Goal: Task Accomplishment & Management: Manage account settings

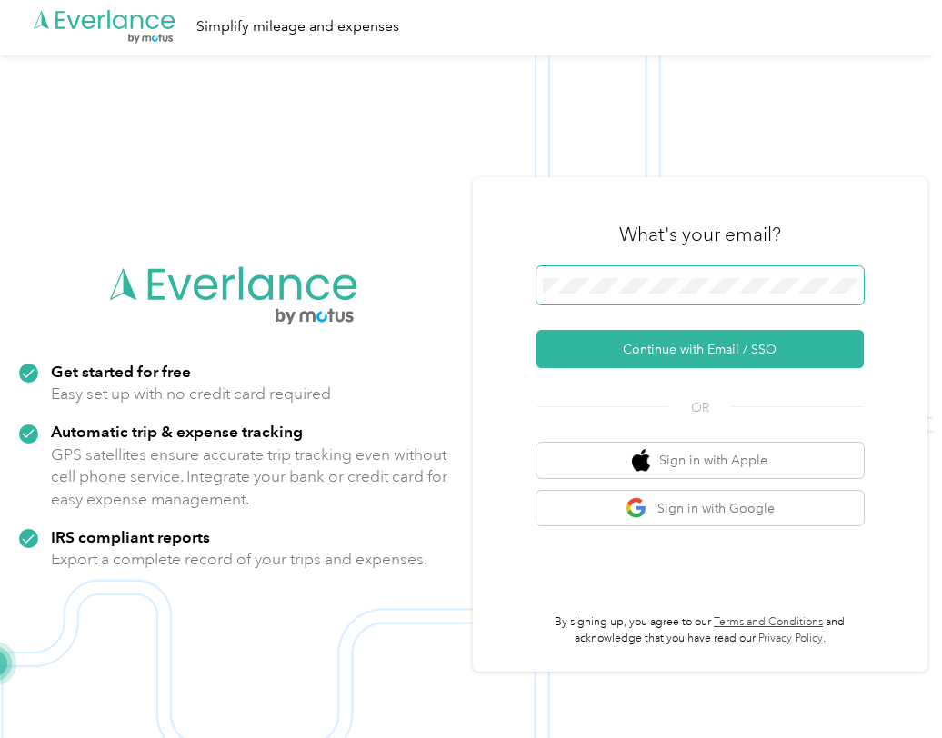
click at [581, 295] on span at bounding box center [699, 285] width 327 height 38
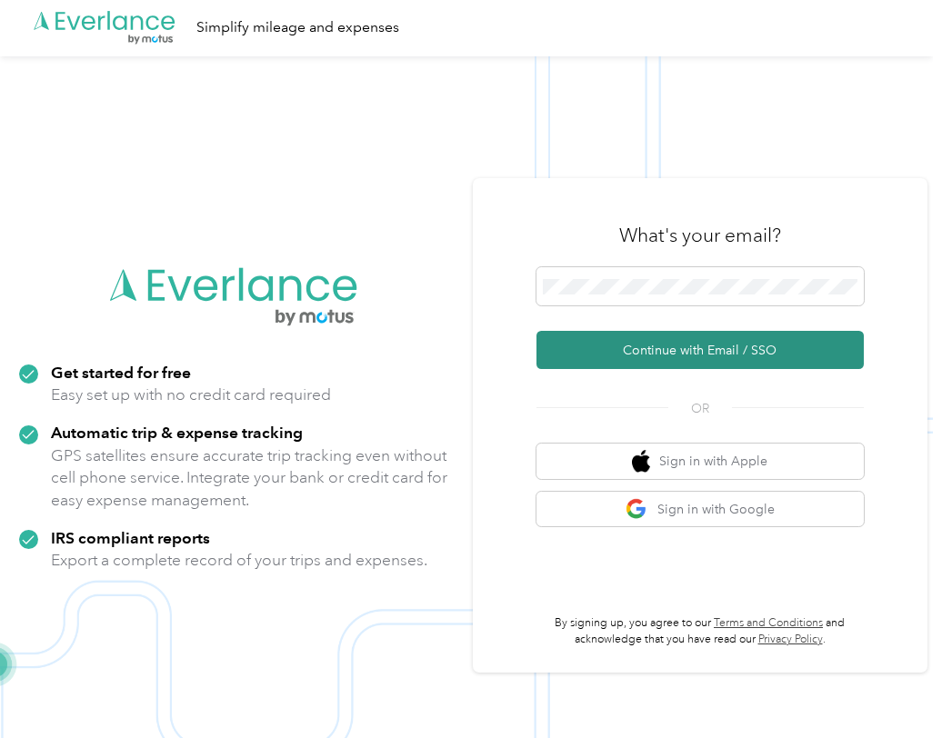
click at [690, 353] on button "Continue with Email / SSO" at bounding box center [699, 350] width 327 height 38
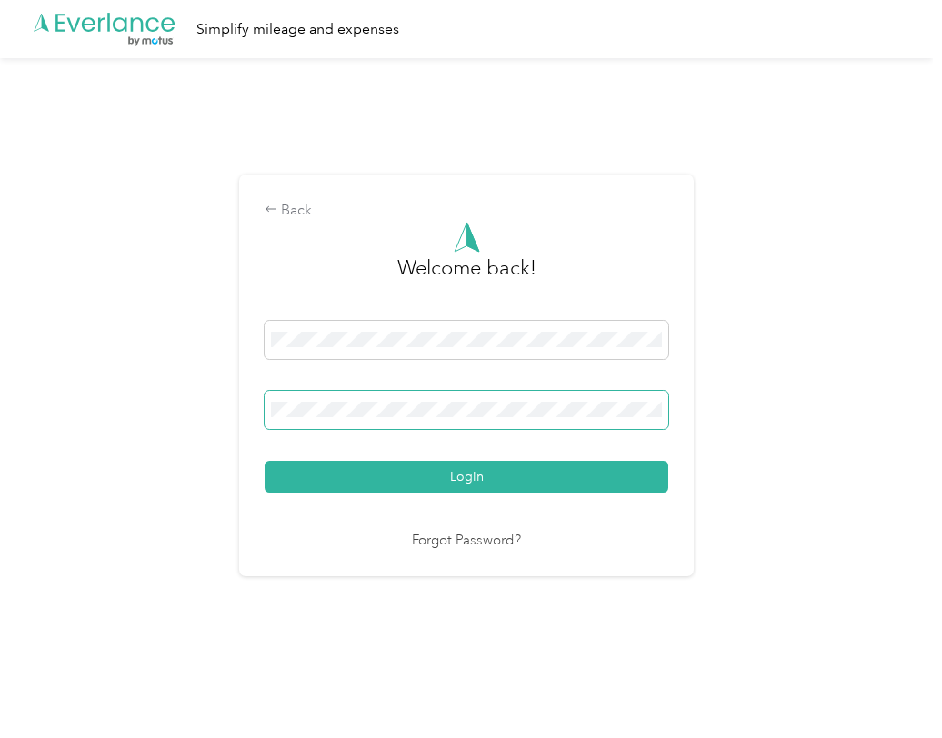
click at [265, 461] on button "Login" at bounding box center [467, 477] width 404 height 32
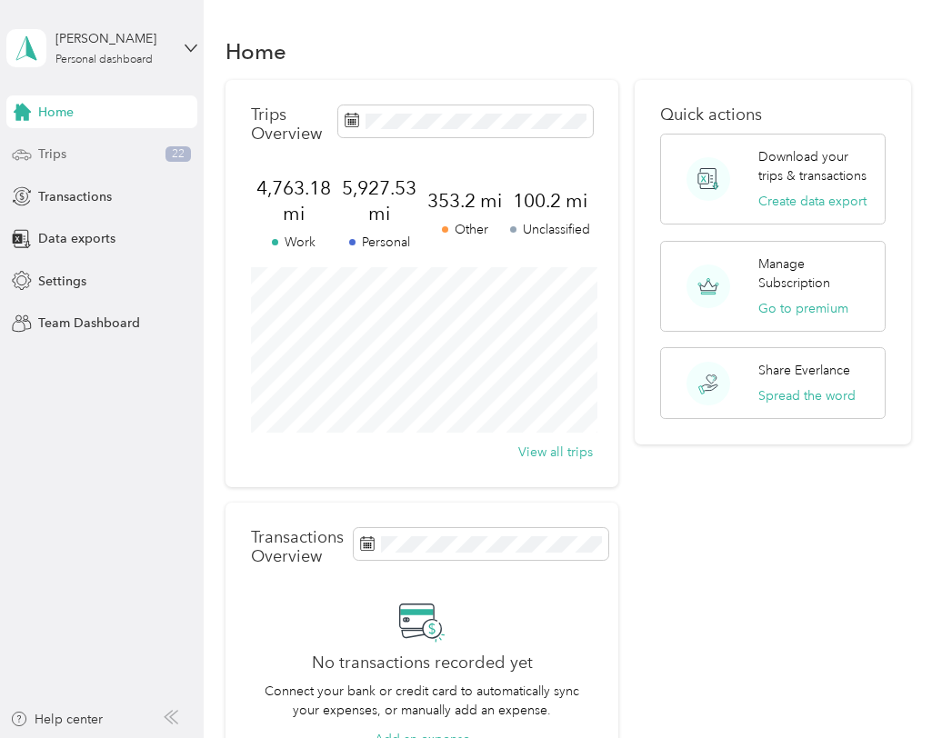
click at [76, 156] on div "Trips 22" at bounding box center [101, 154] width 191 height 33
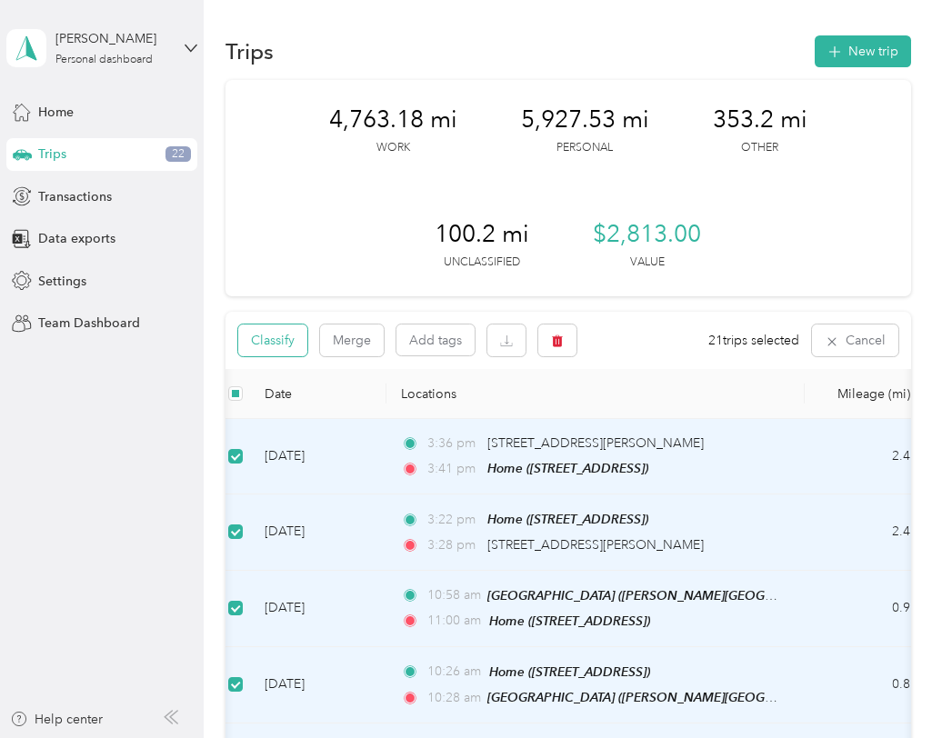
click at [272, 335] on button "Classify" at bounding box center [272, 341] width 69 height 32
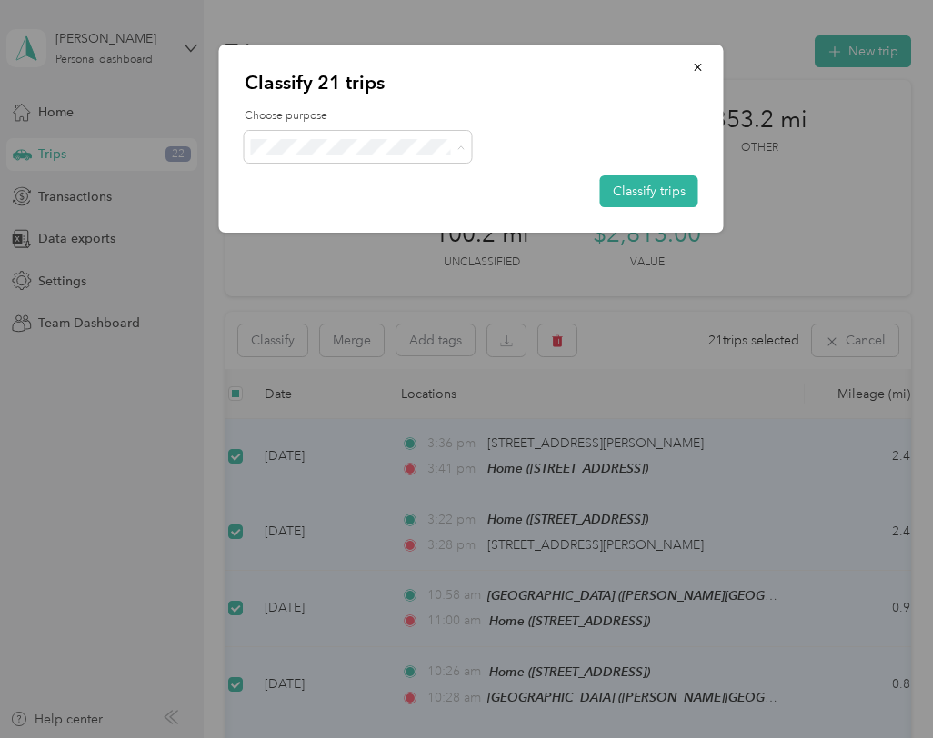
click at [336, 213] on span "Personal" at bounding box center [373, 212] width 169 height 19
click at [652, 187] on button "Classify trips" at bounding box center [649, 191] width 98 height 32
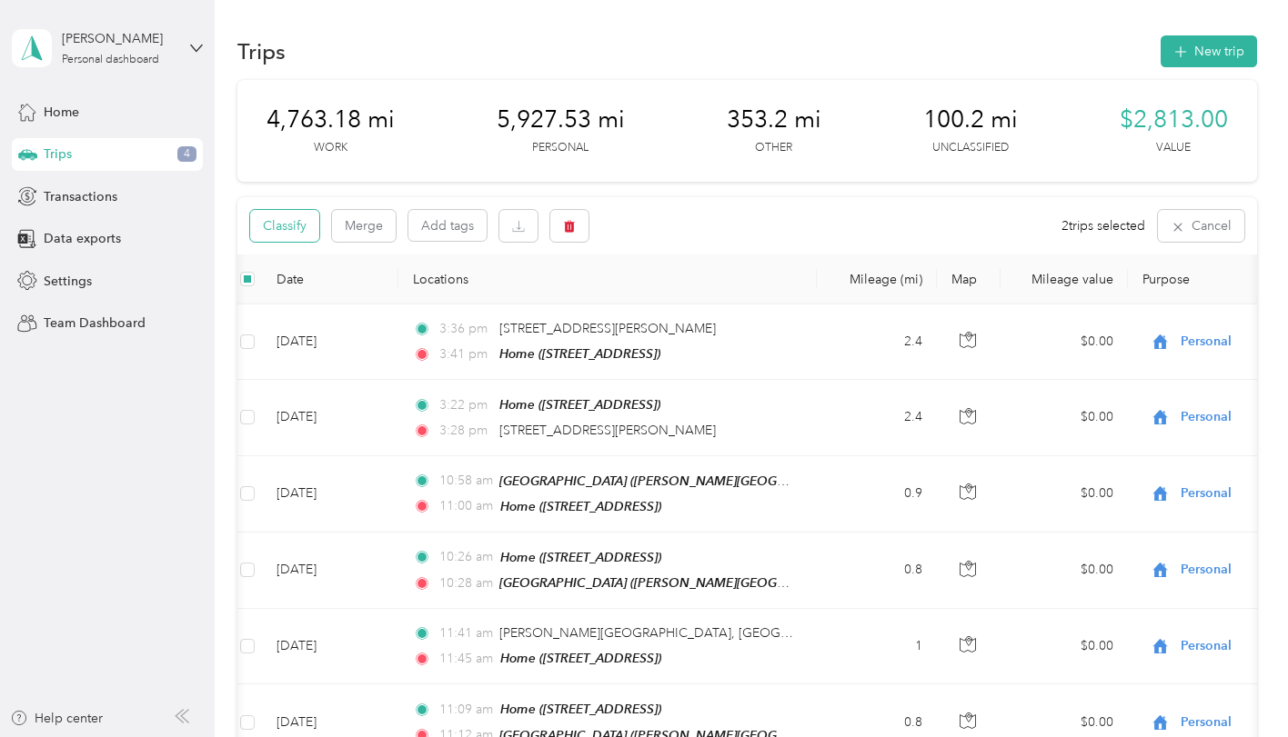
click at [291, 223] on button "Classify" at bounding box center [284, 226] width 69 height 32
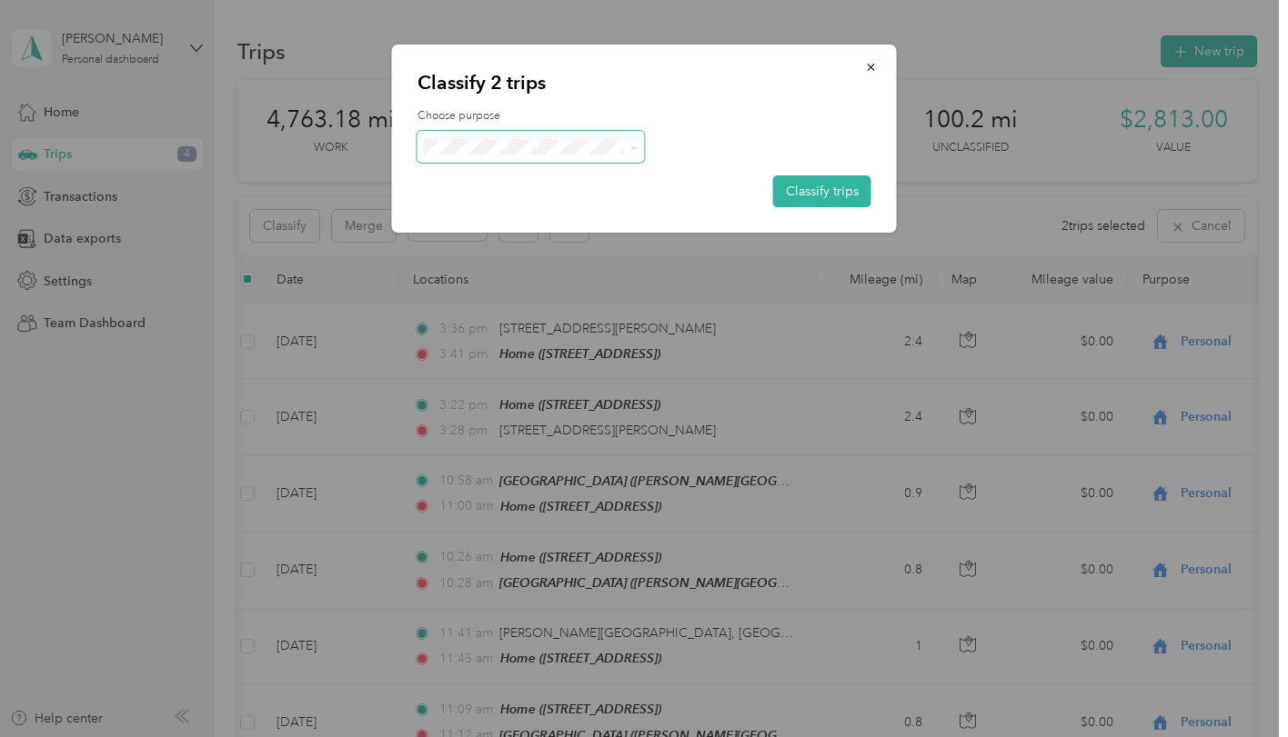
click at [484, 137] on span at bounding box center [530, 147] width 227 height 32
click at [515, 242] on span "Graphic Design/Theatre" at bounding box center [546, 244] width 169 height 19
click at [797, 191] on button "Classify trips" at bounding box center [822, 191] width 98 height 32
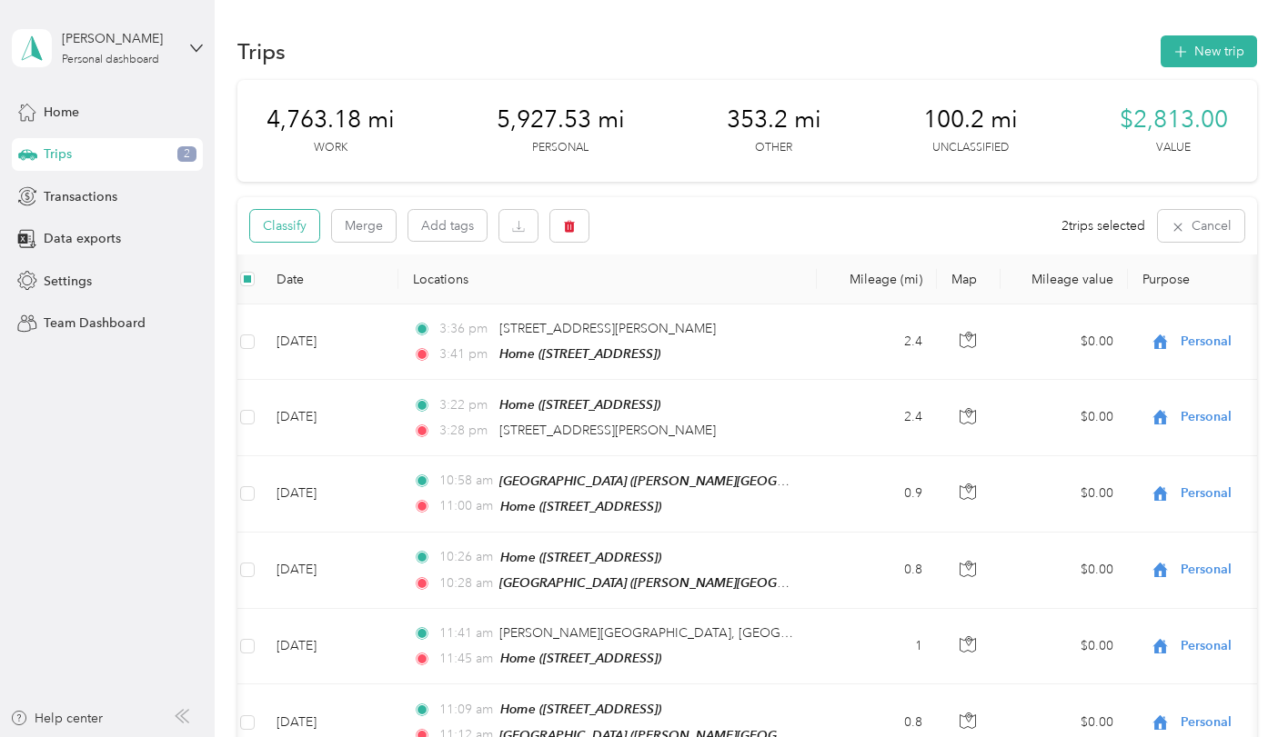
click at [294, 231] on button "Classify" at bounding box center [284, 226] width 69 height 32
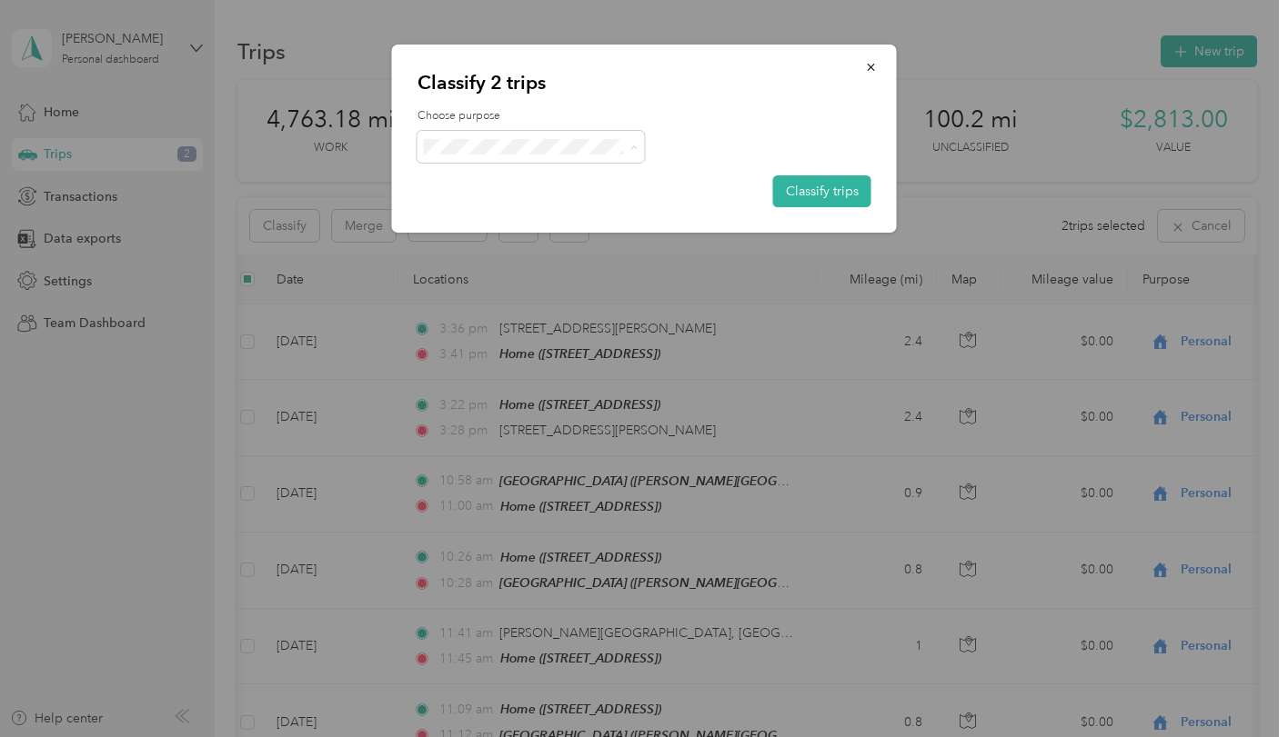
click at [528, 330] on span "Medical" at bounding box center [546, 339] width 169 height 19
click at [828, 185] on button "Classify trips" at bounding box center [822, 191] width 98 height 32
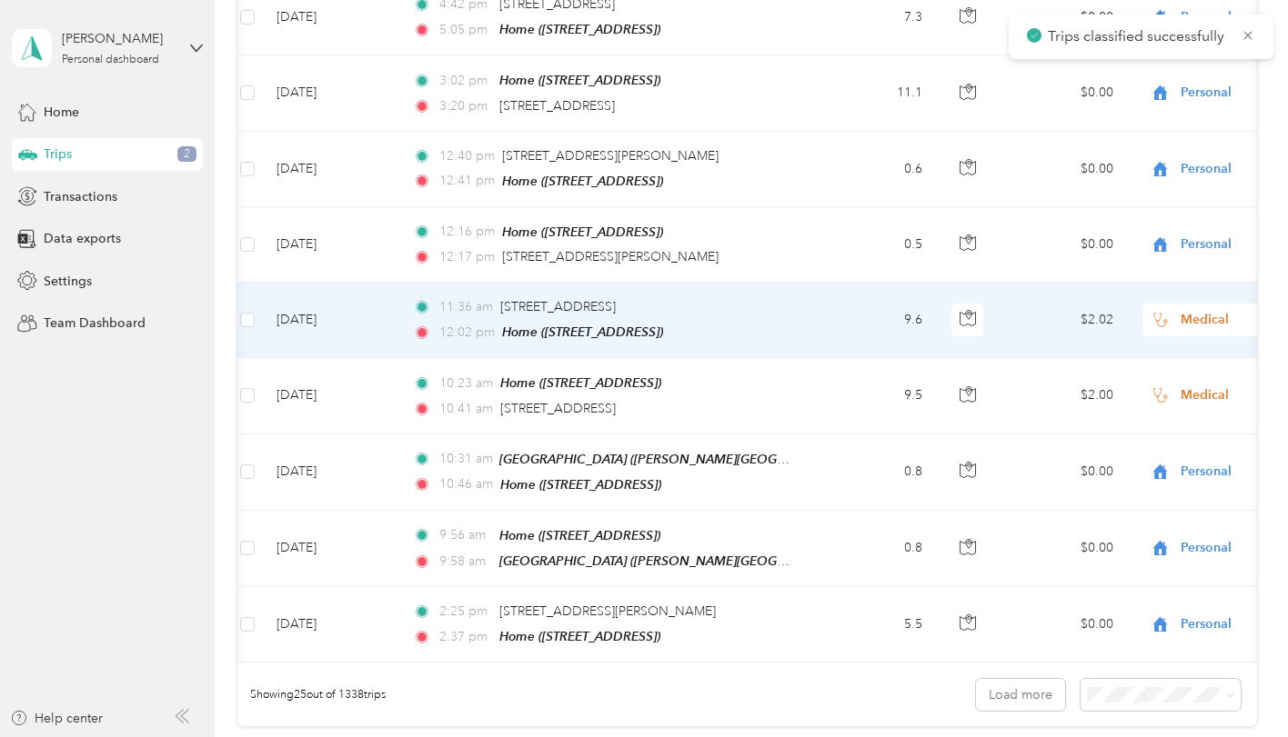
scroll to position [1754, 0]
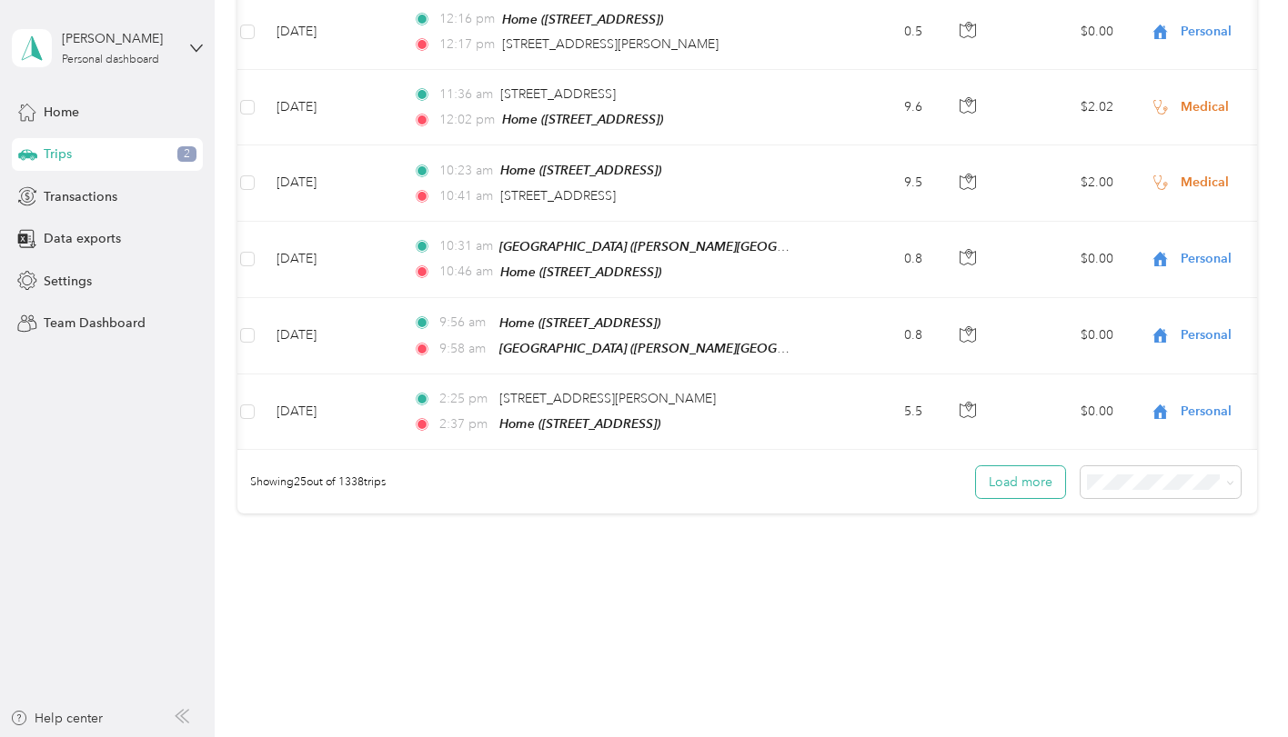
click at [941, 466] on button "Load more" at bounding box center [1020, 482] width 89 height 32
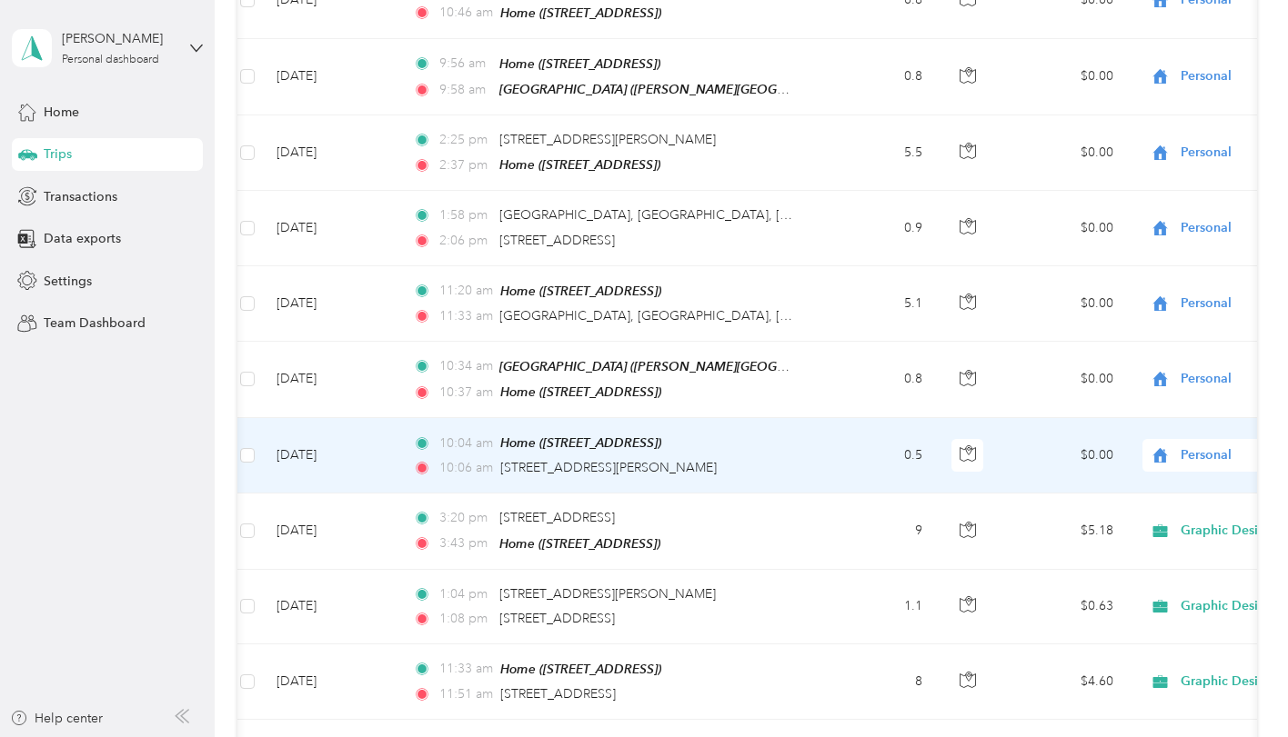
scroll to position [2027, 0]
